Goal: Transaction & Acquisition: Purchase product/service

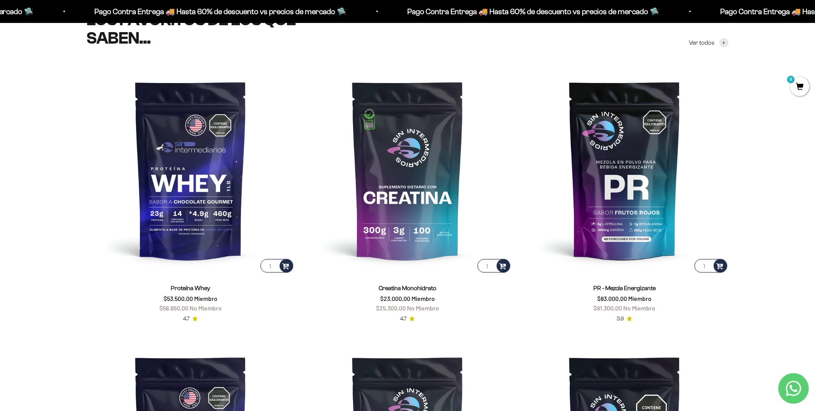
scroll to position [416, 0]
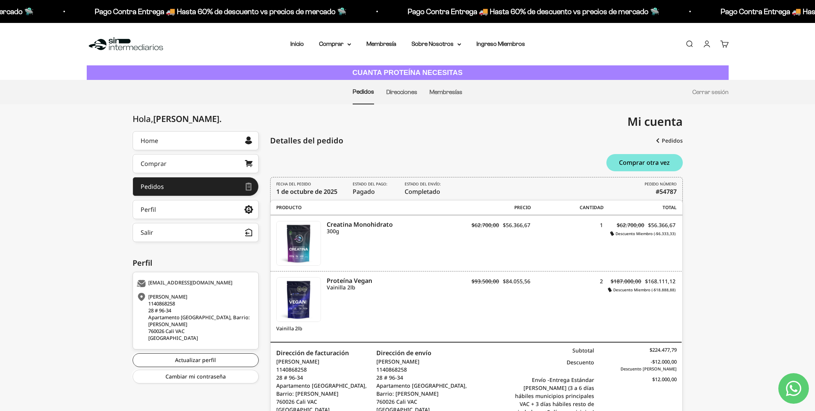
scroll to position [65, 0]
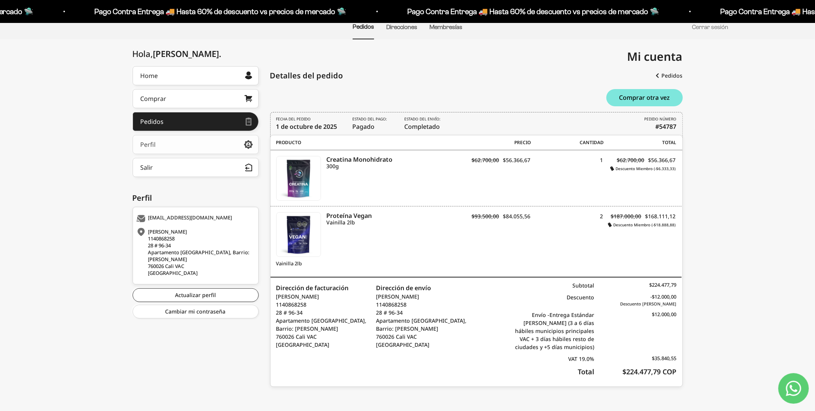
click at [201, 147] on link "Perfil" at bounding box center [196, 144] width 126 height 19
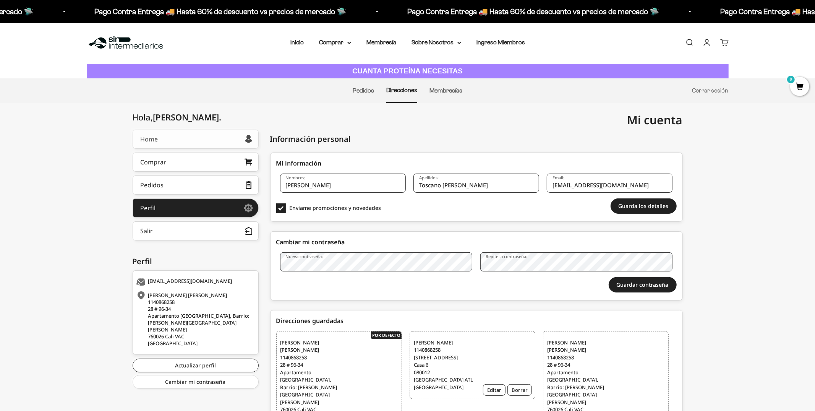
scroll to position [1, 0]
click at [199, 139] on link "Home" at bounding box center [196, 139] width 126 height 19
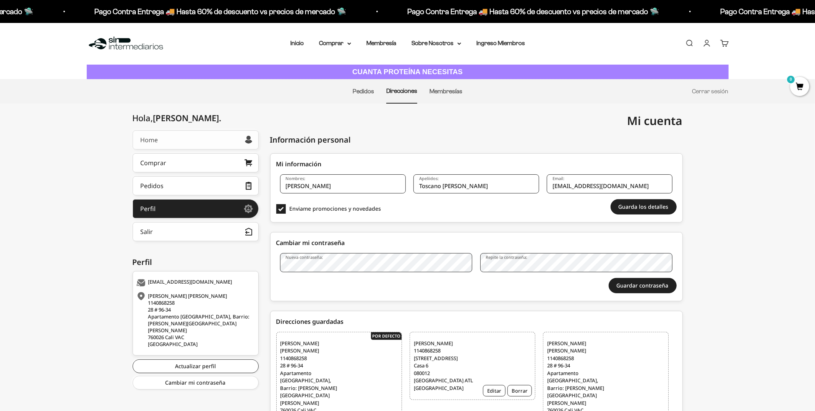
scroll to position [0, 0]
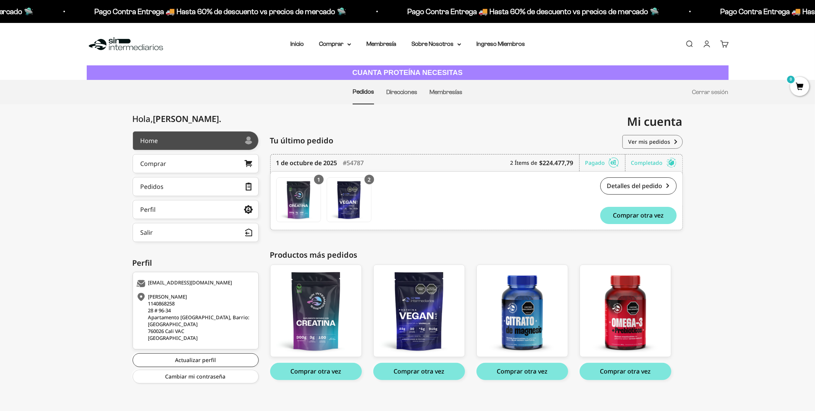
scroll to position [5, 0]
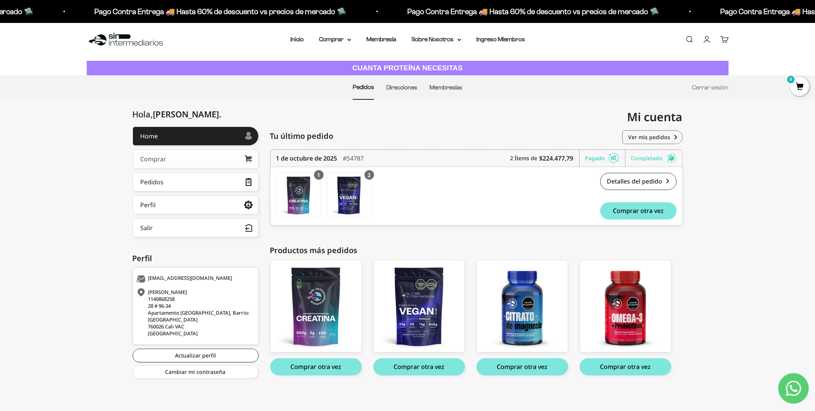
click at [175, 164] on link "Comprar" at bounding box center [196, 158] width 126 height 19
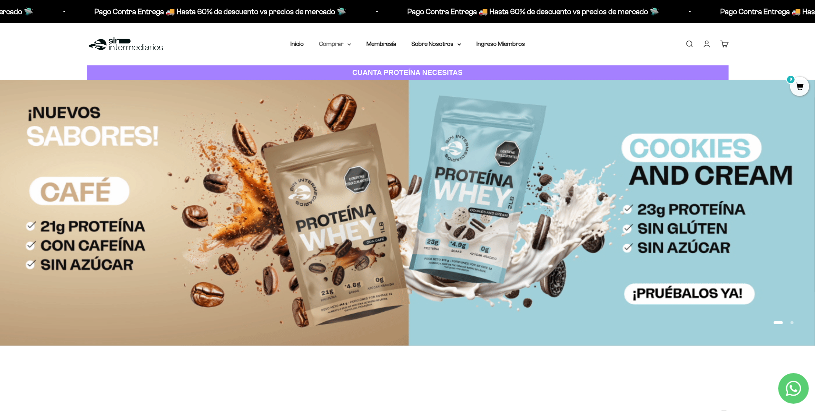
click at [335, 42] on summary "Comprar" at bounding box center [335, 44] width 32 height 10
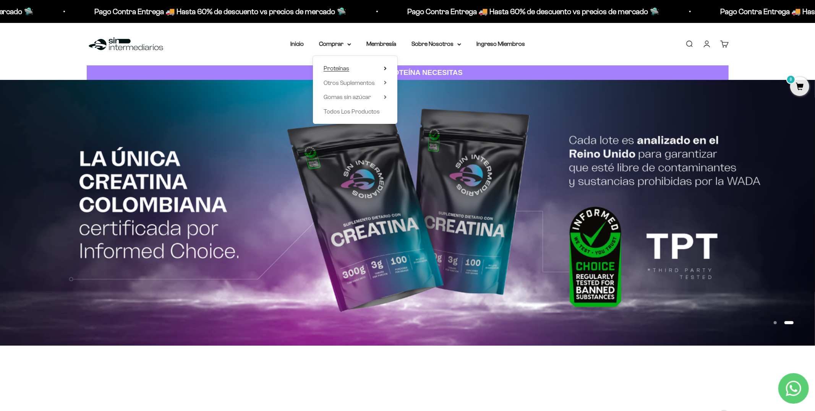
click at [365, 69] on summary "Proteínas" at bounding box center [354, 68] width 63 height 10
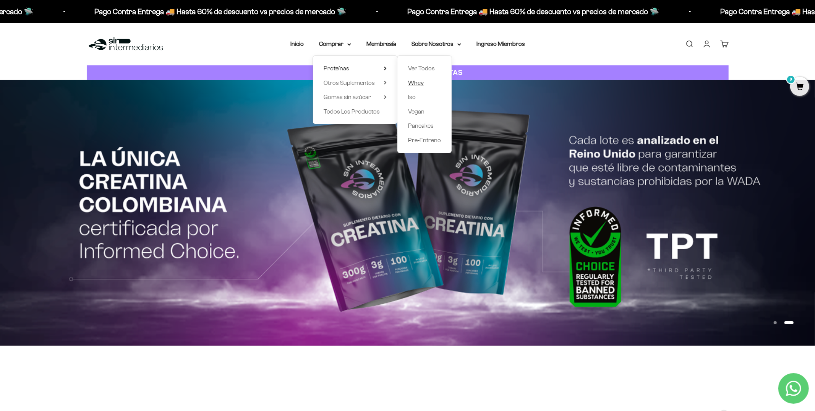
click at [419, 82] on span "Whey" at bounding box center [416, 82] width 16 height 6
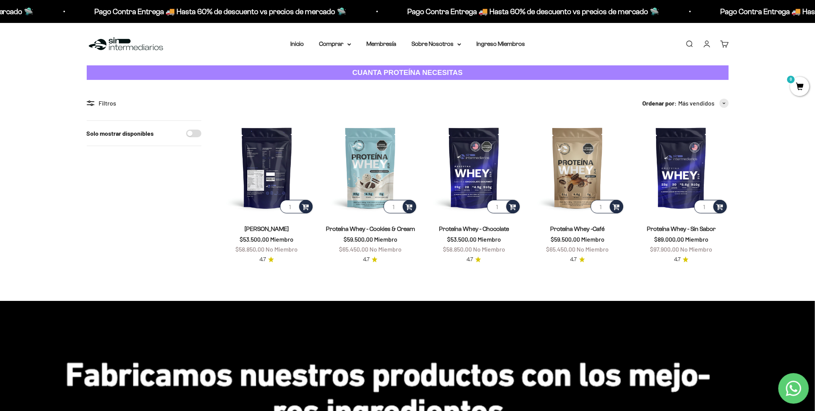
click at [278, 189] on img at bounding box center [267, 167] width 94 height 94
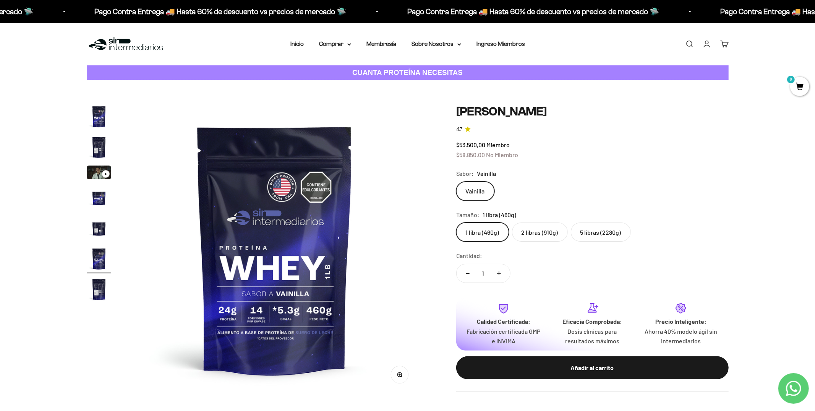
click at [606, 233] on label "5 libras (2280g)" at bounding box center [601, 231] width 60 height 19
click at [456, 222] on input "5 libras (2280g)" at bounding box center [456, 222] width 0 height 0
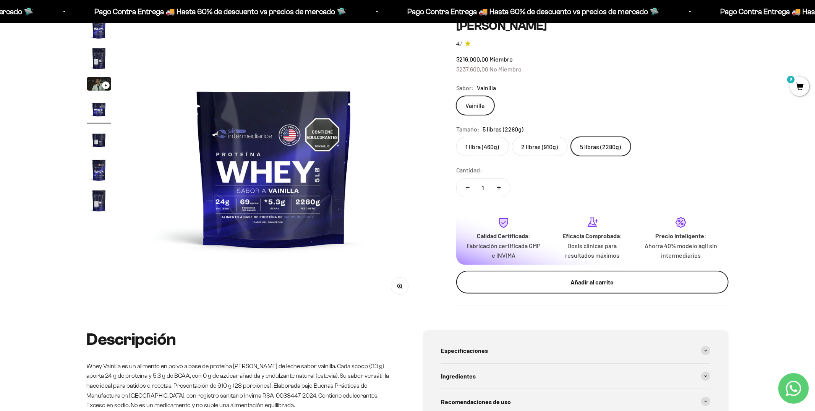
scroll to position [87, 0]
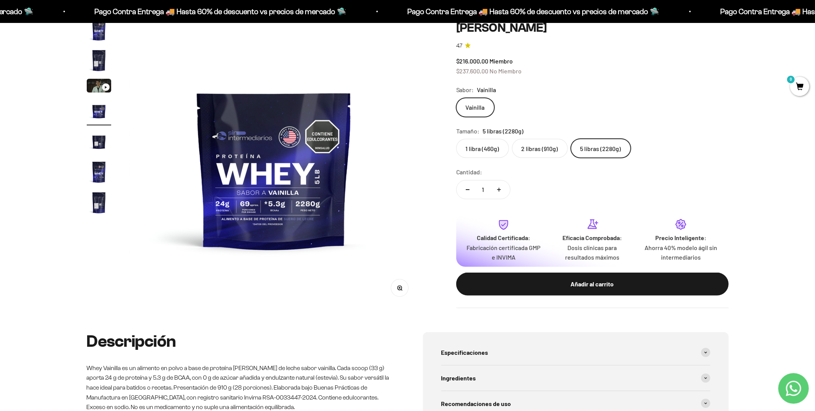
click at [585, 283] on div "Añadir al carrito" at bounding box center [592, 284] width 242 height 10
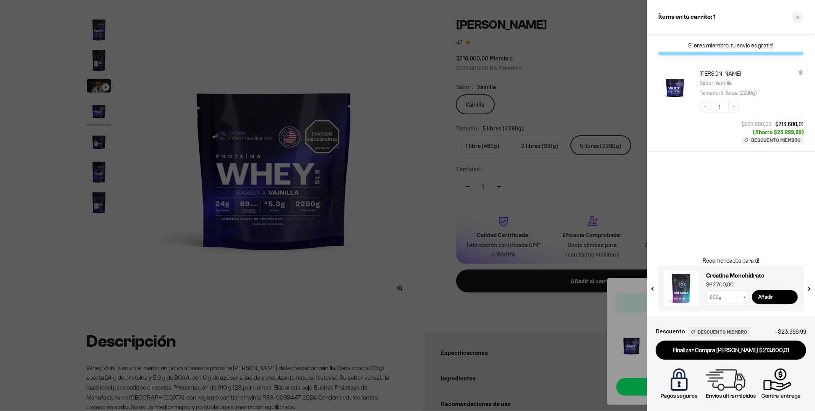
click at [379, 115] on div at bounding box center [407, 205] width 815 height 411
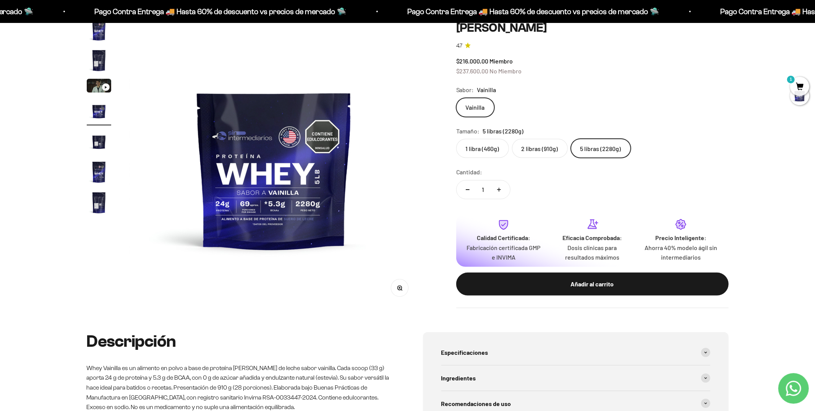
scroll to position [0, 0]
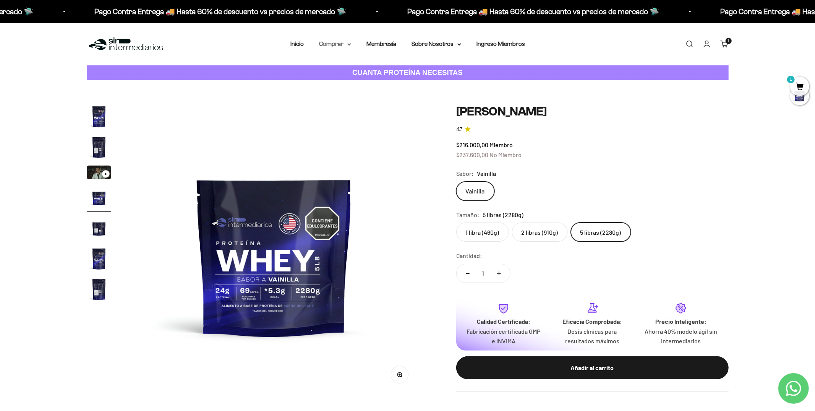
click at [327, 43] on summary "Comprar" at bounding box center [335, 44] width 32 height 10
click at [375, 86] on summary "Otros Suplementos" at bounding box center [354, 83] width 63 height 10
click at [360, 98] on span "Gomas sin azúcar" at bounding box center [346, 97] width 47 height 6
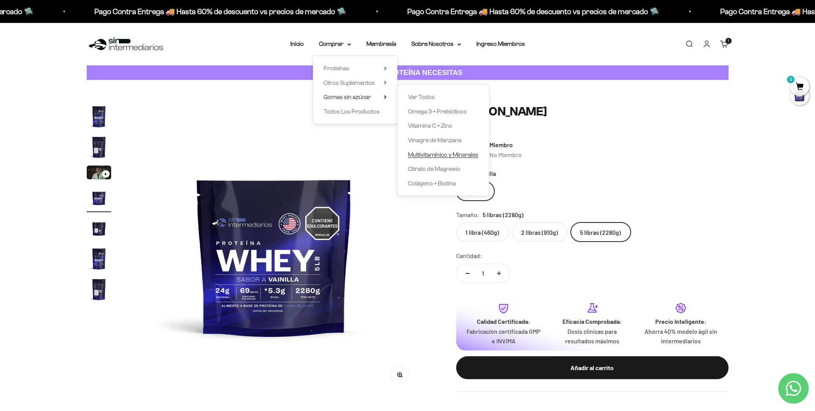
click at [467, 156] on span "Multivitamínico y Minerales" at bounding box center [443, 154] width 70 height 6
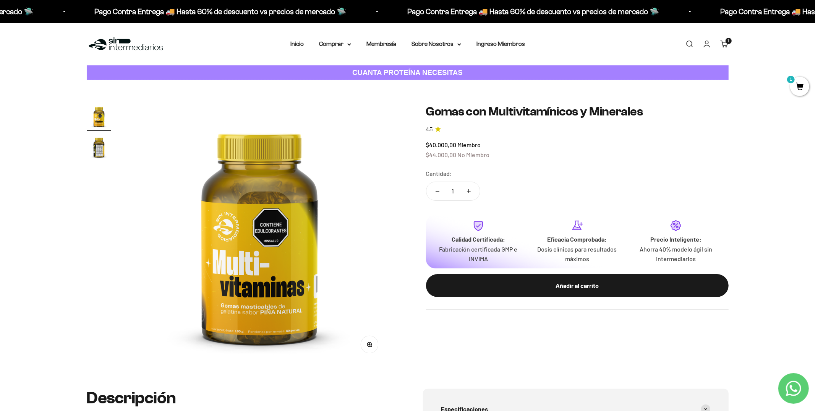
click at [106, 148] on img "Ir al artículo 2" at bounding box center [99, 147] width 24 height 24
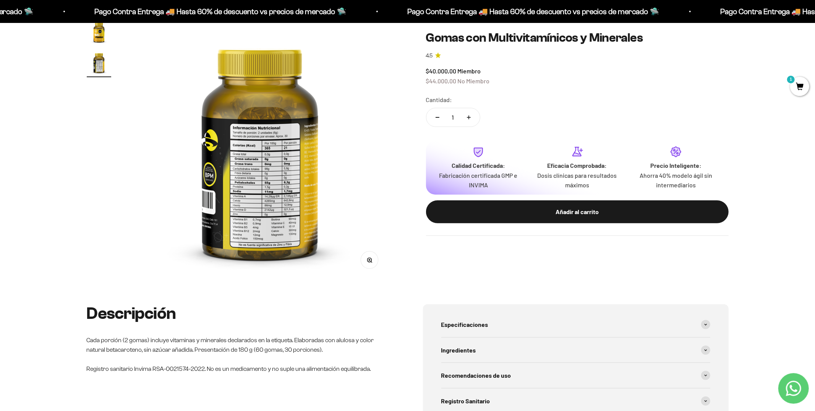
scroll to position [87, 0]
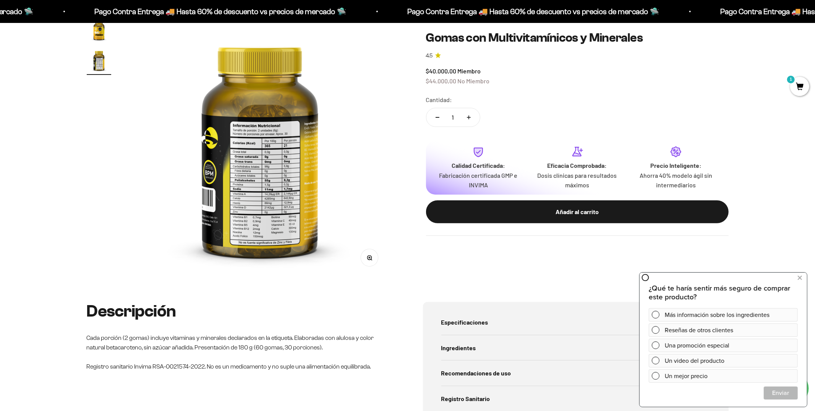
click at [368, 261] on button "Zoom" at bounding box center [369, 257] width 17 height 17
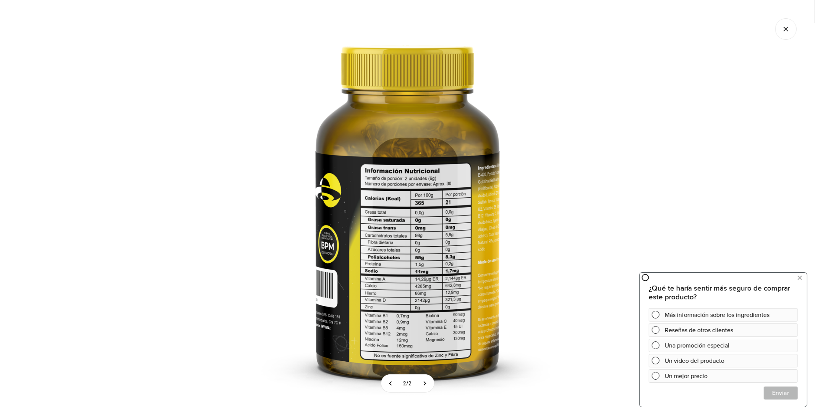
scroll to position [68, 0]
click at [801, 278] on icon at bounding box center [799, 277] width 4 height 10
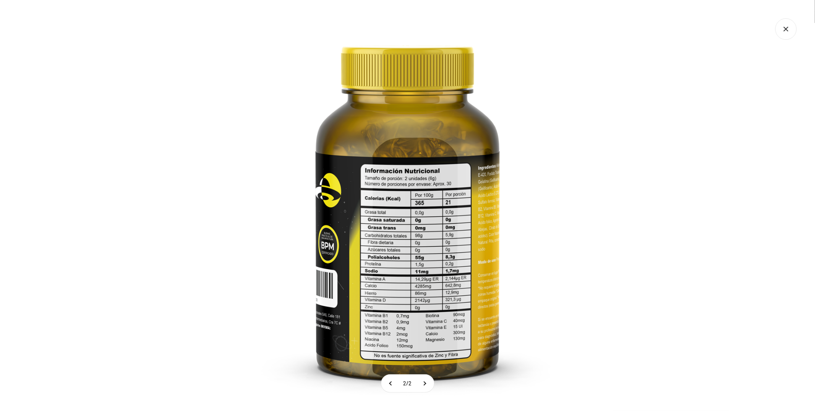
click at [559, 280] on img at bounding box center [407, 205] width 411 height 411
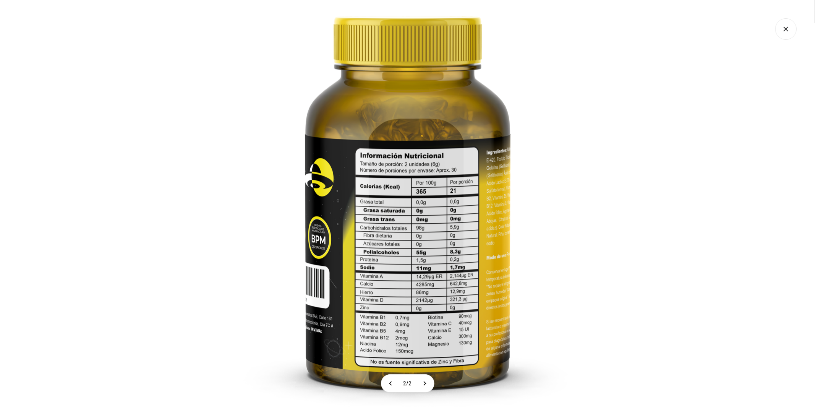
click at [781, 24] on icon "Cerrar galería" at bounding box center [785, 28] width 21 height 21
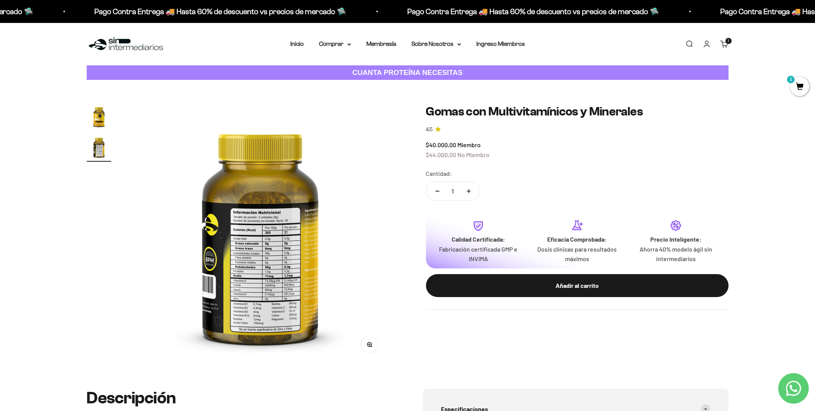
scroll to position [0, 268]
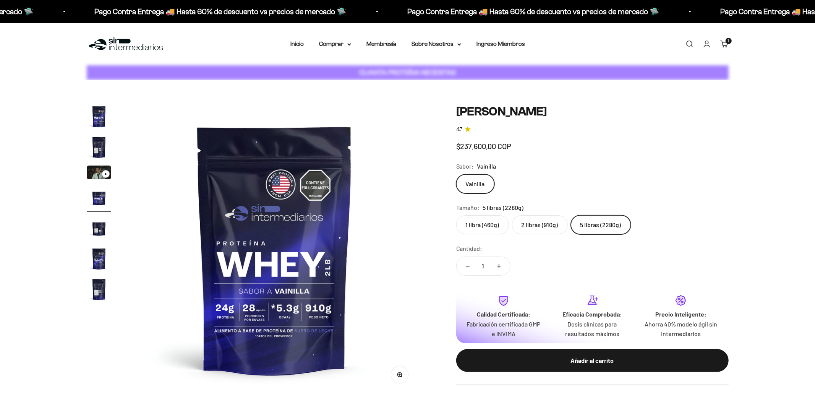
scroll to position [0, 897]
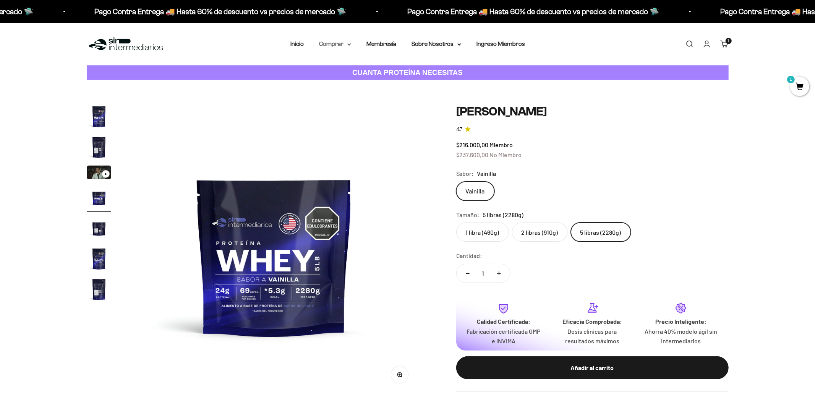
click at [349, 42] on summary "Comprar" at bounding box center [335, 44] width 32 height 10
click at [363, 95] on span "Gomas sin azúcar" at bounding box center [346, 97] width 47 height 6
click at [105, 48] on img at bounding box center [126, 44] width 78 height 16
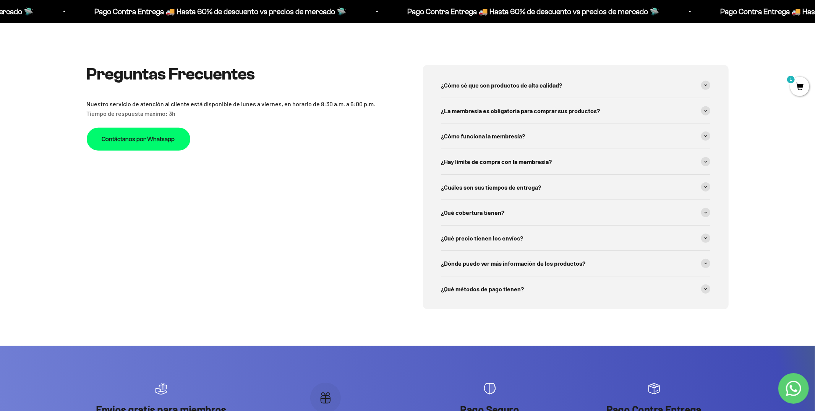
scroll to position [2951, 0]
click at [708, 210] on span at bounding box center [705, 211] width 9 height 9
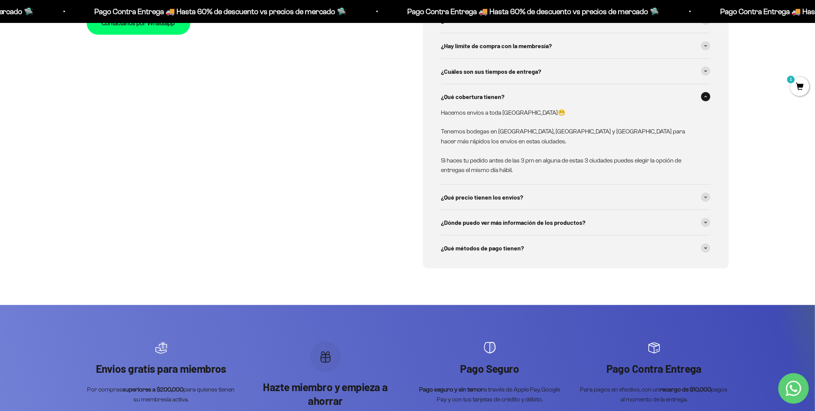
scroll to position [3012, 0]
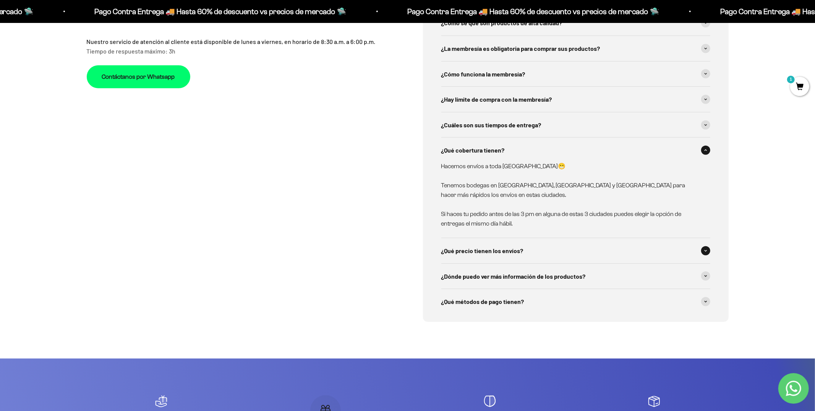
click at [702, 246] on span at bounding box center [705, 250] width 9 height 9
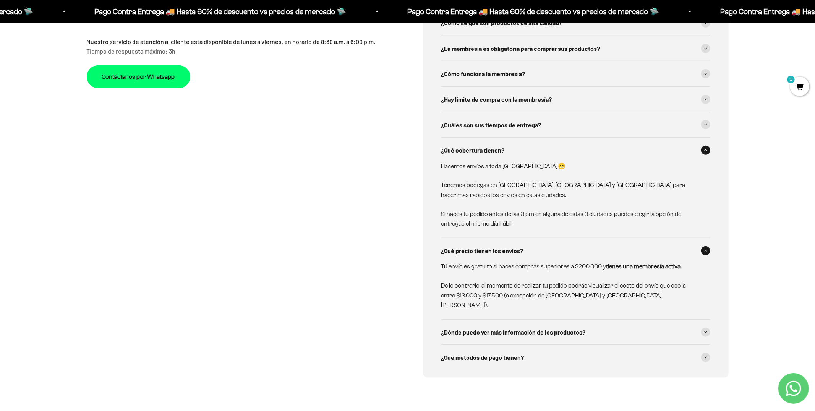
click at [702, 246] on span at bounding box center [705, 250] width 9 height 9
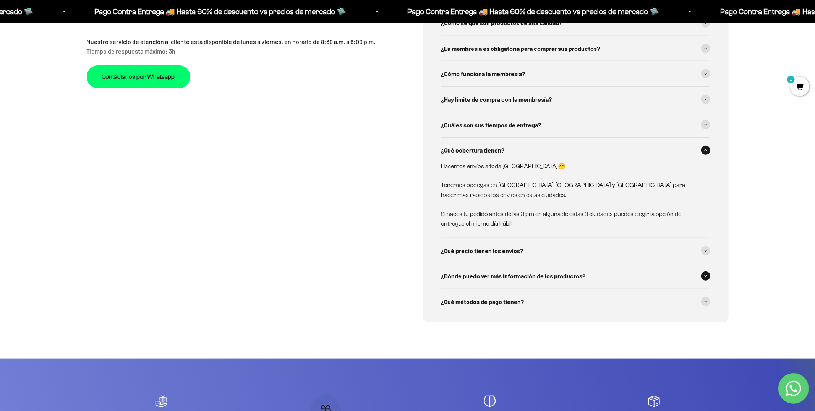
click at [704, 275] on icon at bounding box center [705, 276] width 3 height 2
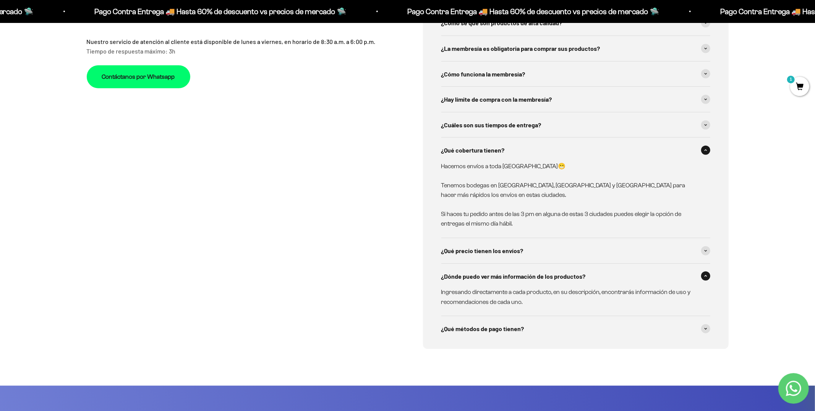
click at [704, 275] on icon at bounding box center [705, 275] width 2 height 1
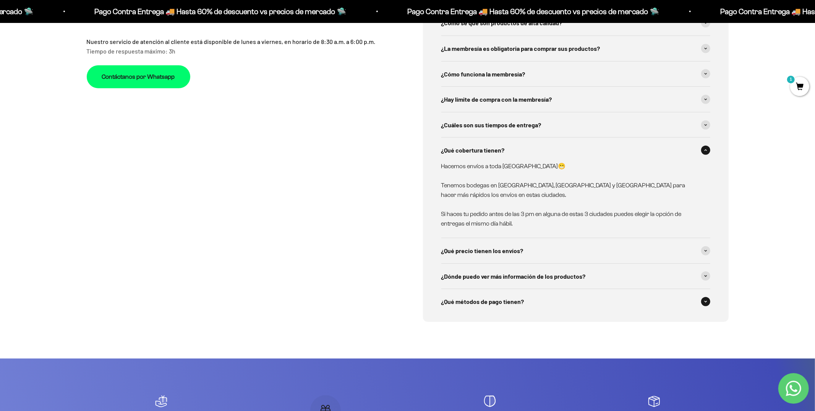
click at [703, 297] on span at bounding box center [705, 301] width 9 height 9
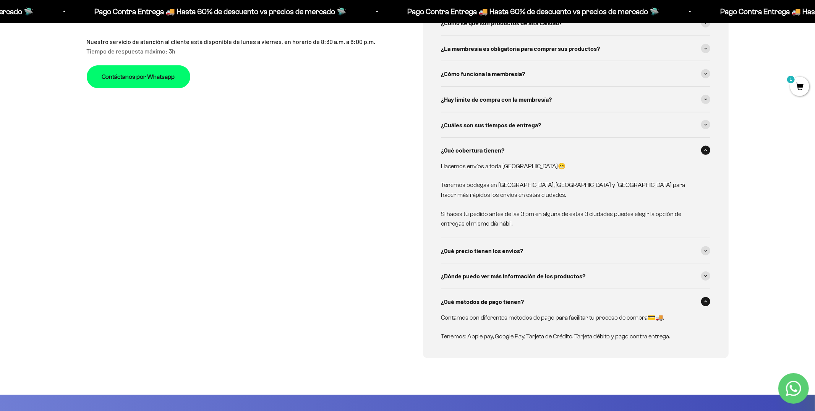
click at [703, 297] on span at bounding box center [705, 301] width 9 height 9
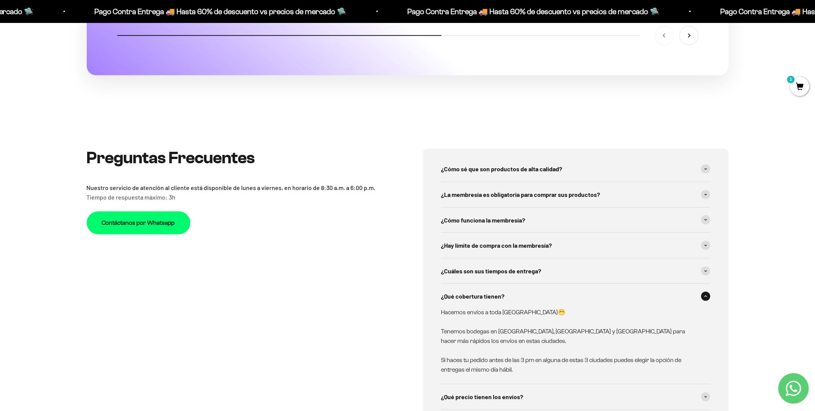
scroll to position [2878, 0]
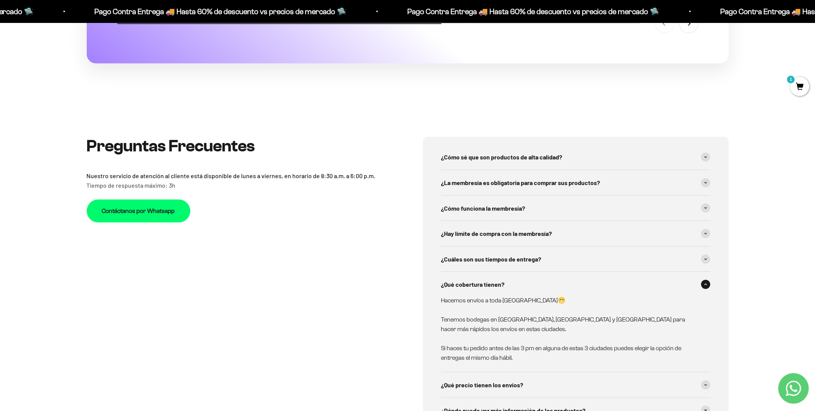
click at [703, 288] on span at bounding box center [705, 284] width 9 height 9
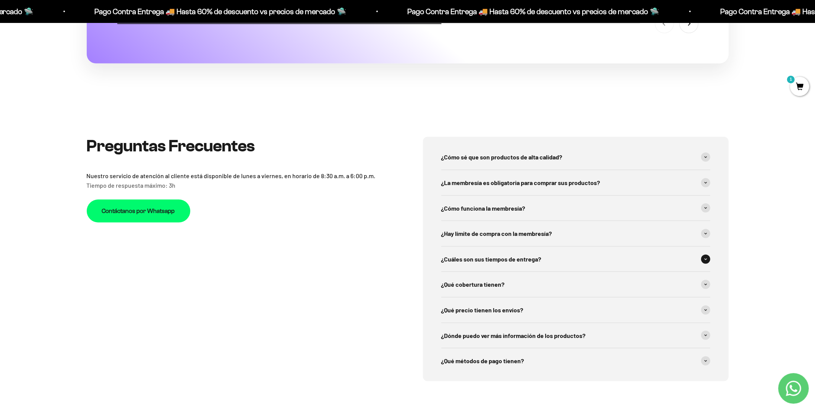
click at [706, 262] on span at bounding box center [705, 258] width 9 height 9
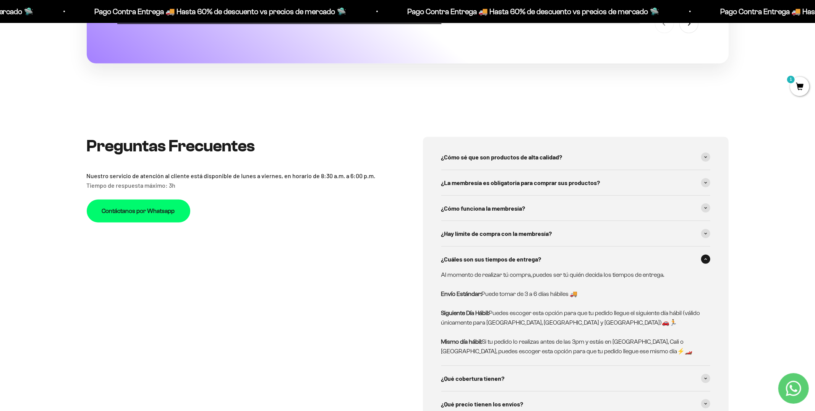
click at [706, 262] on span at bounding box center [705, 258] width 9 height 9
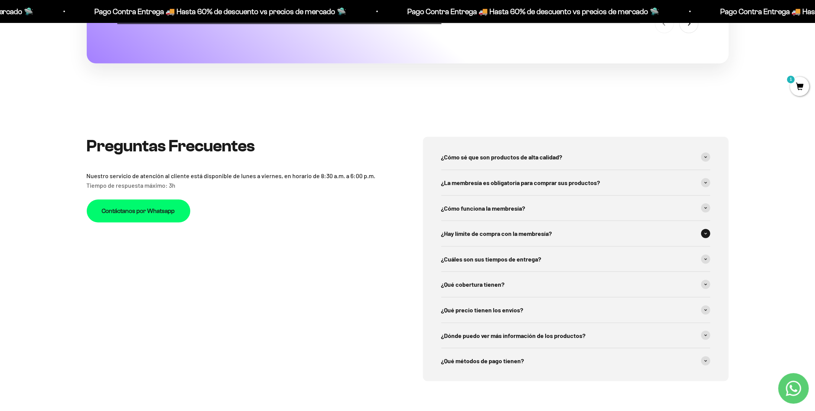
click at [704, 234] on icon at bounding box center [705, 233] width 3 height 2
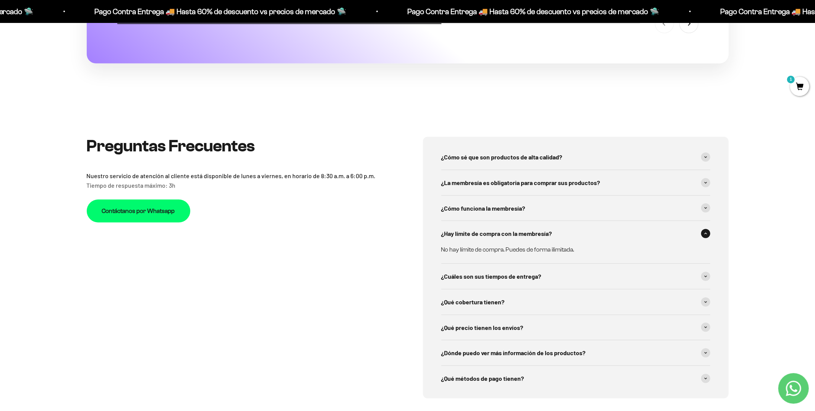
click at [704, 234] on icon at bounding box center [705, 233] width 3 height 2
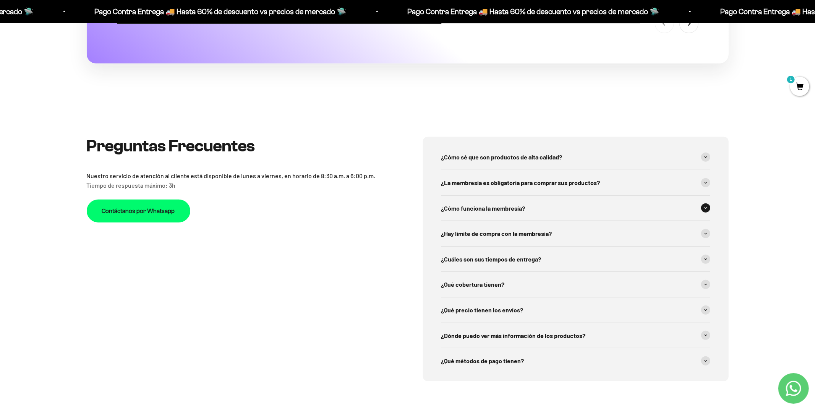
click at [708, 209] on span at bounding box center [705, 207] width 9 height 9
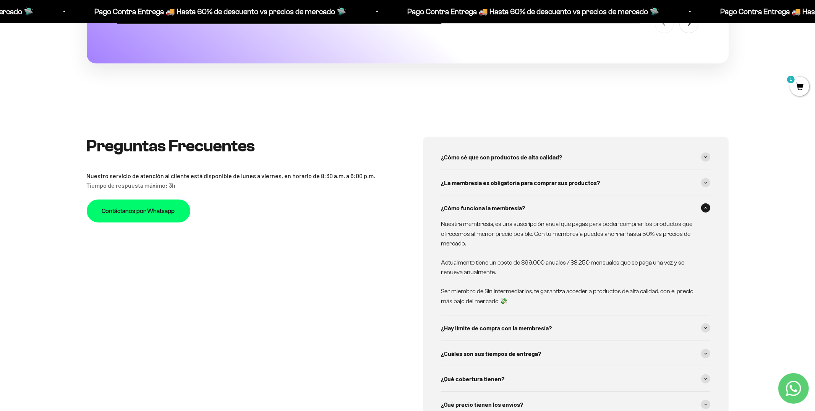
click at [708, 209] on span at bounding box center [705, 207] width 9 height 9
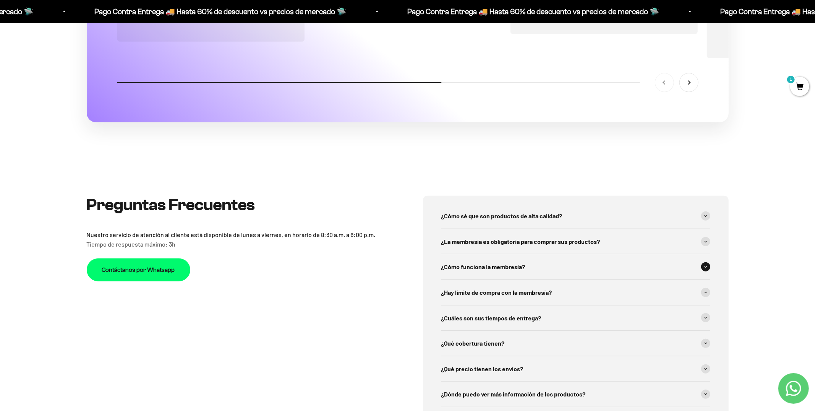
scroll to position [2817, 0]
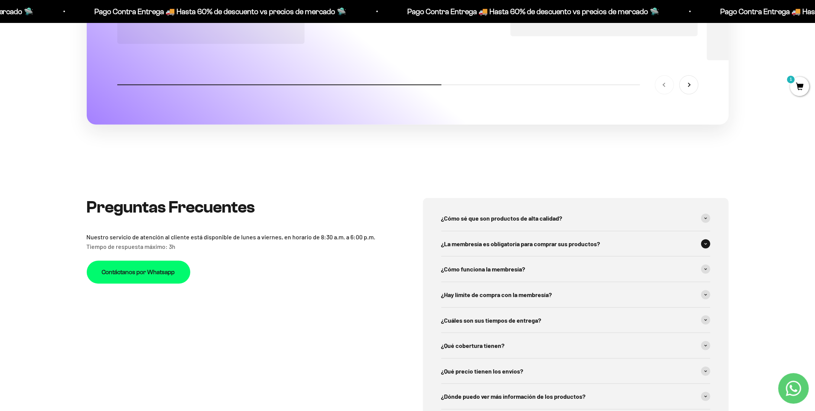
click at [704, 251] on div "¿La membresía es obligatoria para comprar sus productos?" at bounding box center [575, 243] width 269 height 25
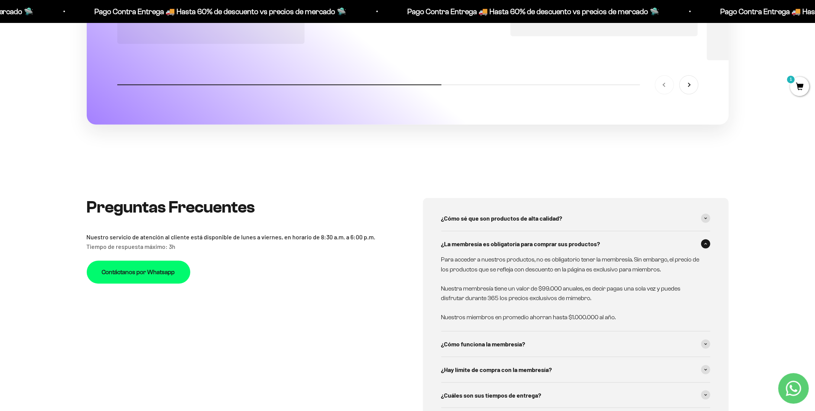
scroll to position [2863, 0]
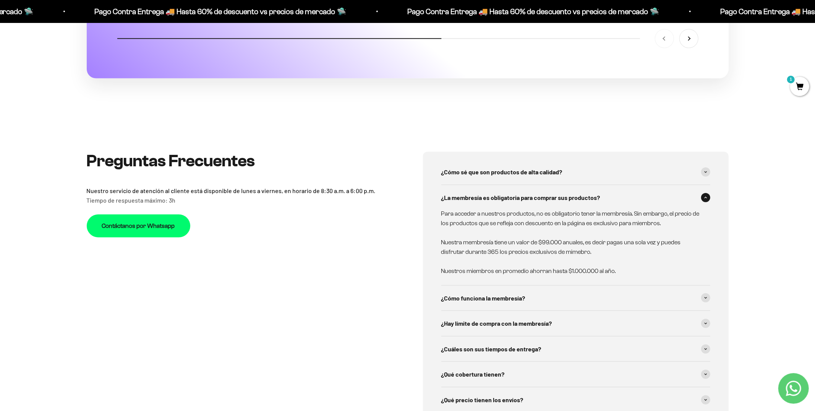
click at [702, 199] on span at bounding box center [705, 197] width 9 height 9
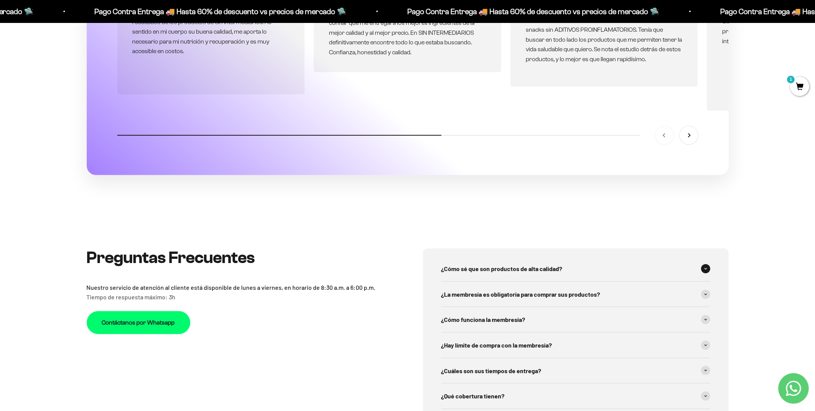
scroll to position [2765, 0]
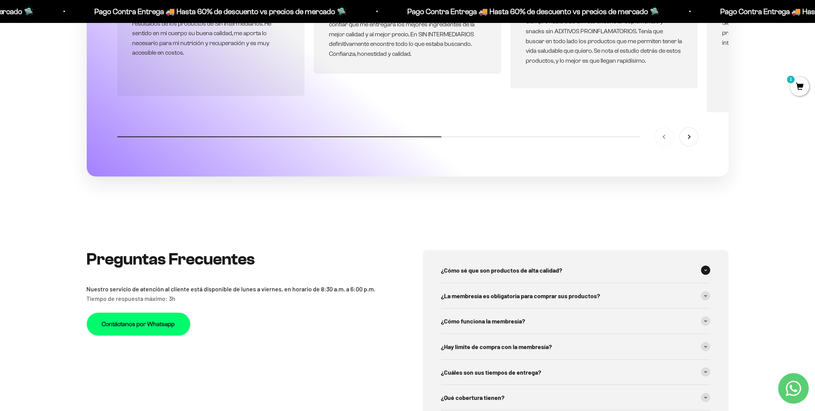
click at [703, 269] on span at bounding box center [705, 269] width 9 height 9
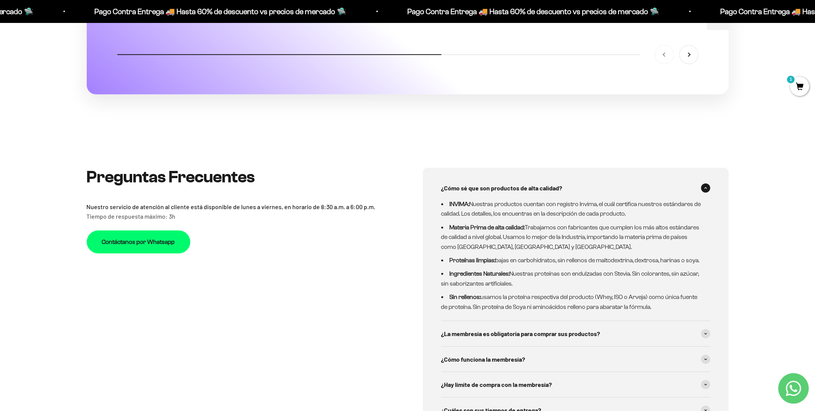
scroll to position [2854, 0]
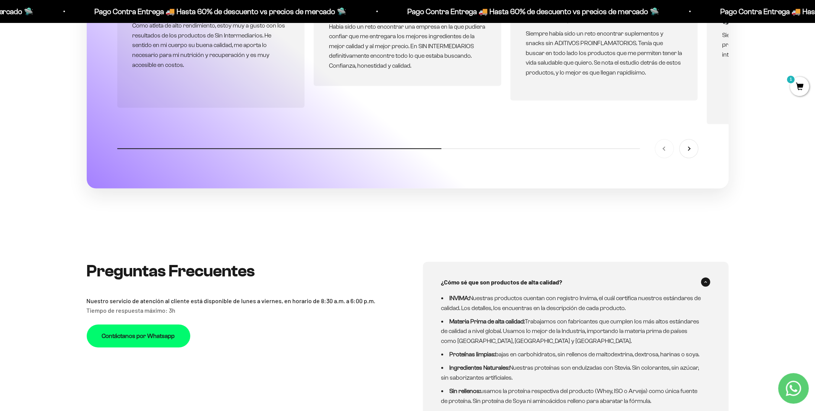
click at [704, 283] on span at bounding box center [705, 281] width 9 height 9
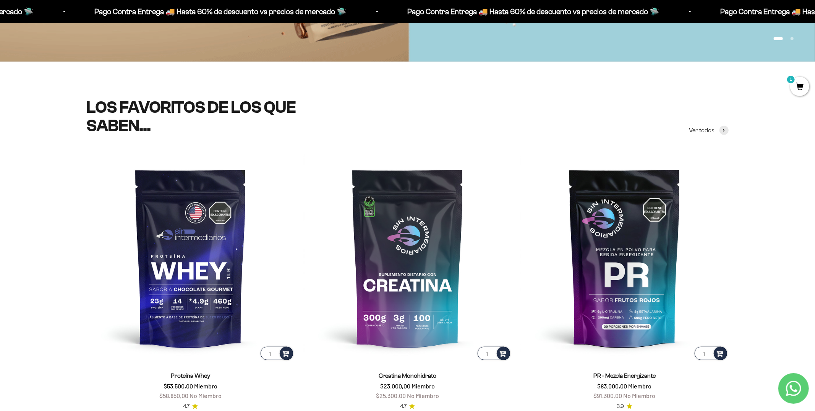
scroll to position [0, 0]
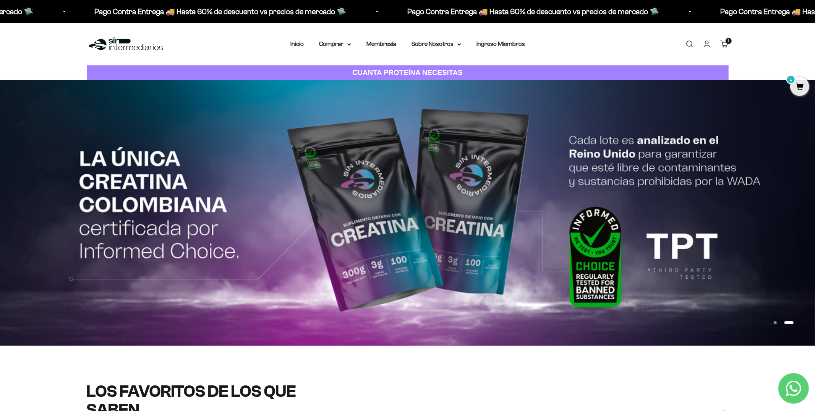
click at [710, 47] on link "Cuenta" at bounding box center [706, 44] width 8 height 8
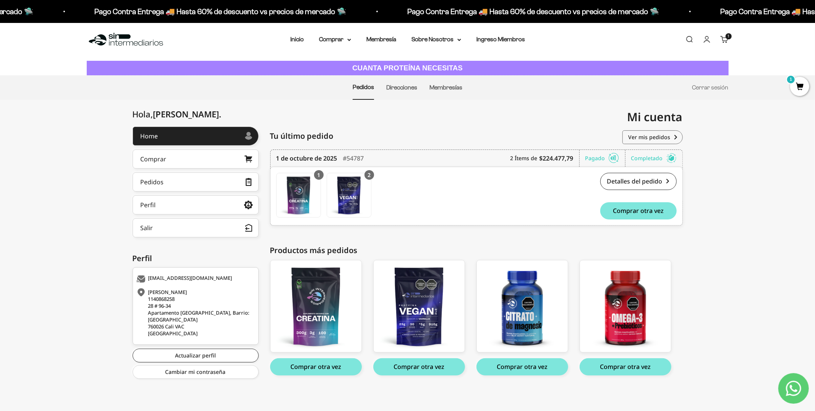
scroll to position [4, 0]
